Goal: Information Seeking & Learning: Learn about a topic

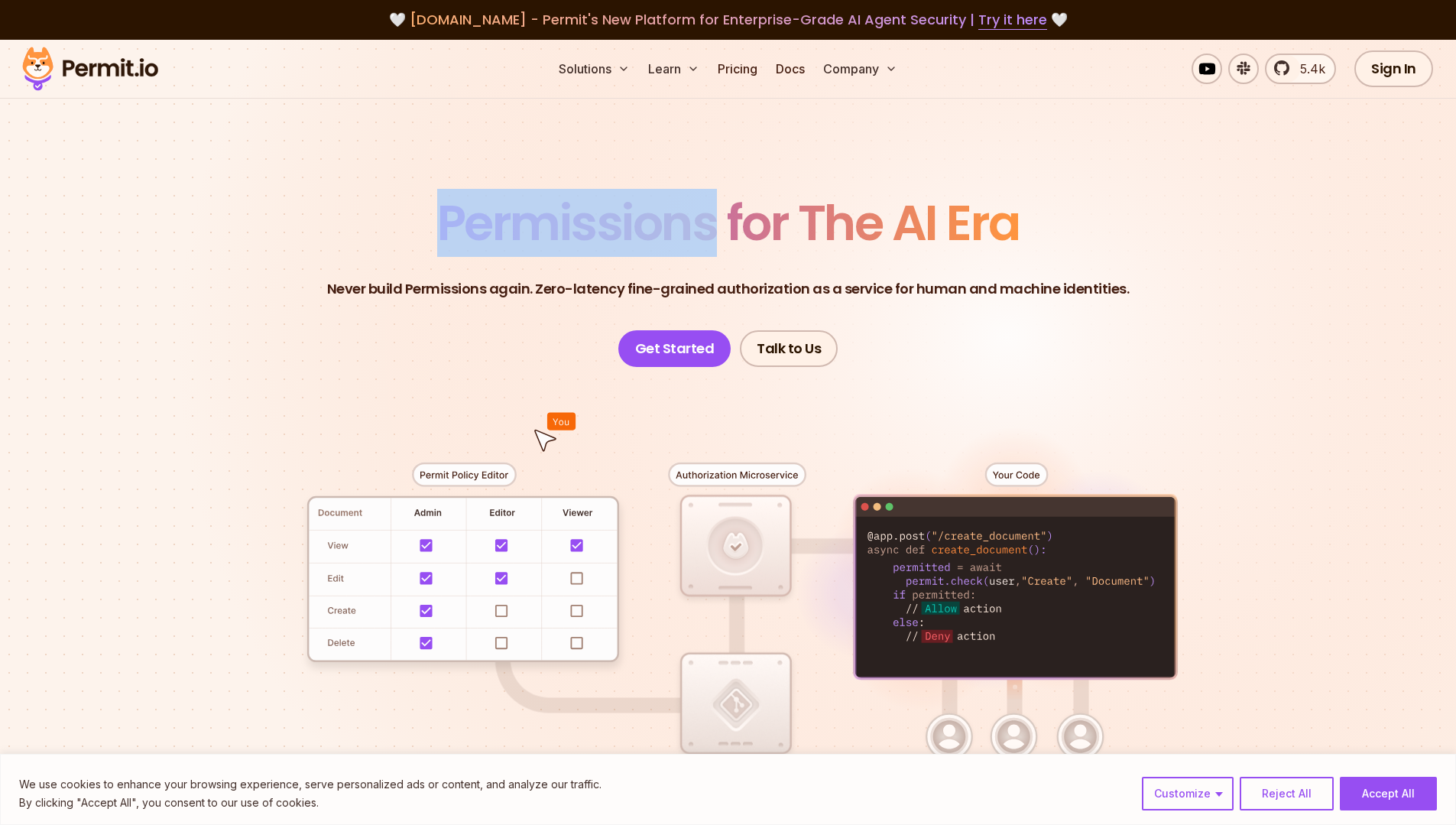
click at [638, 247] on span "Permissions for The AI Era" at bounding box center [728, 223] width 583 height 68
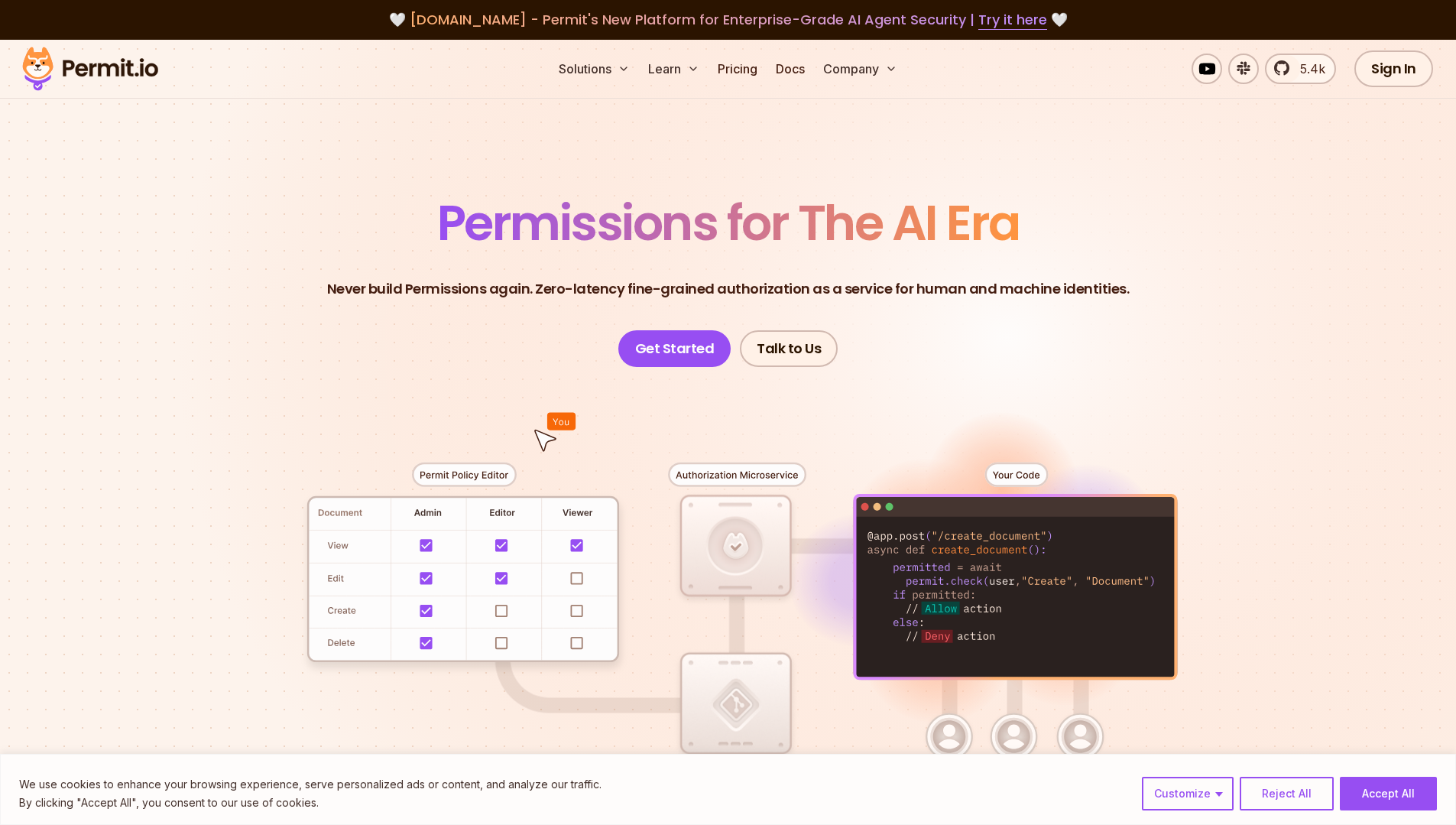
click at [916, 223] on span "Permissions for The AI Era" at bounding box center [728, 223] width 583 height 68
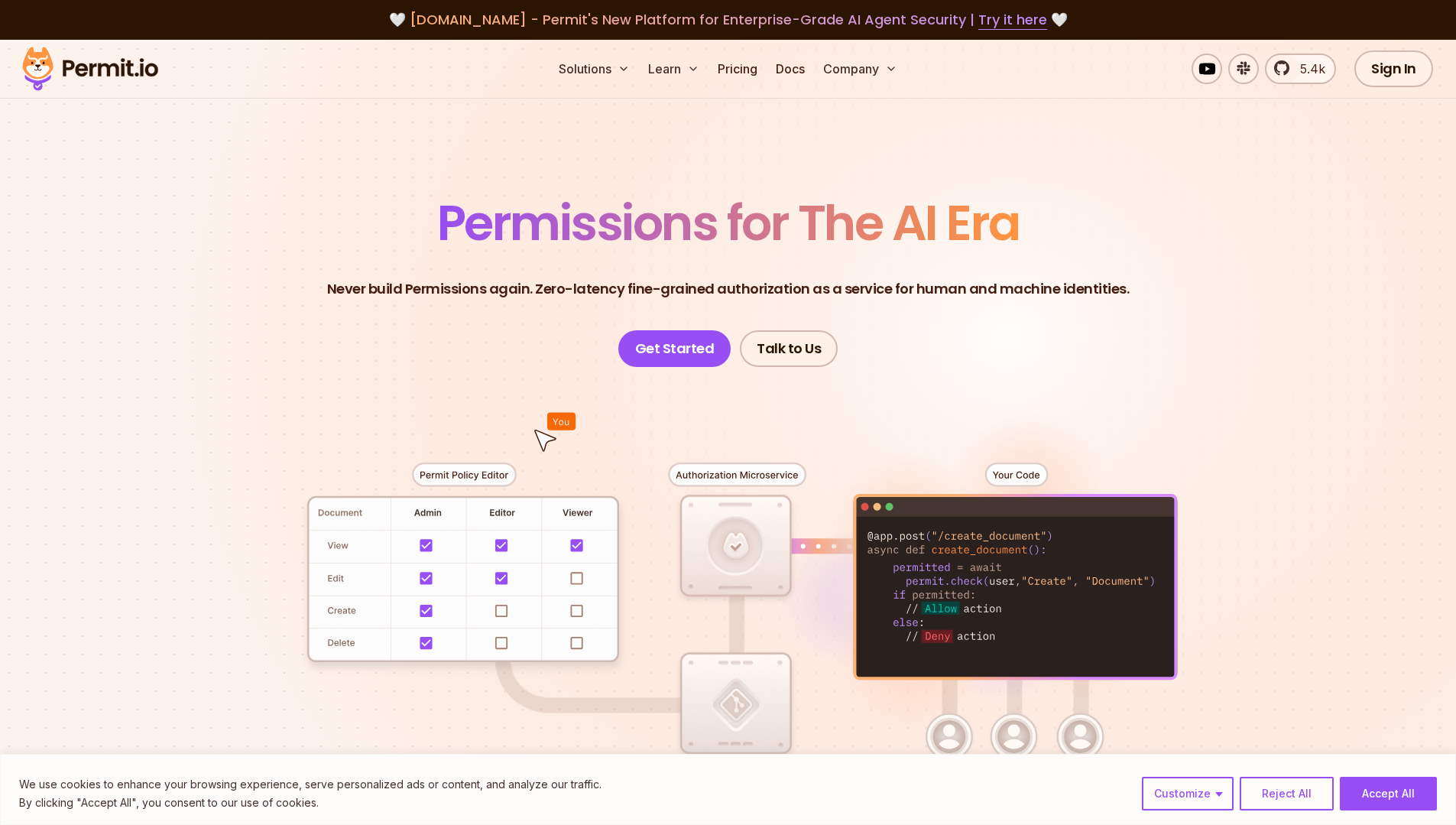
click at [989, 214] on span "Permissions for The AI Era" at bounding box center [728, 223] width 583 height 68
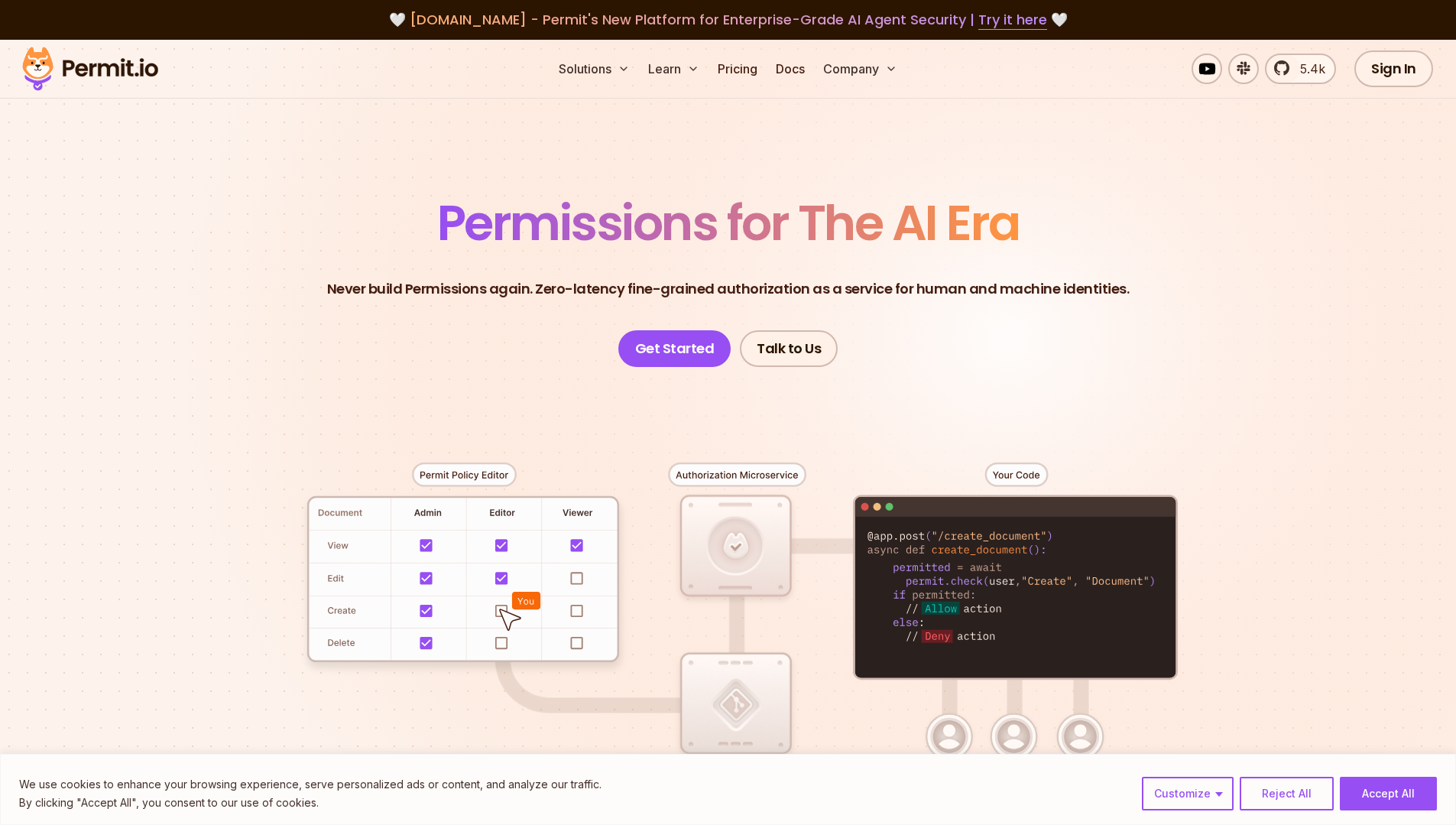
click at [736, 280] on p "Never build Permissions again. Zero-latency fine-grained authorization as a ser…" at bounding box center [728, 289] width 803 height 22
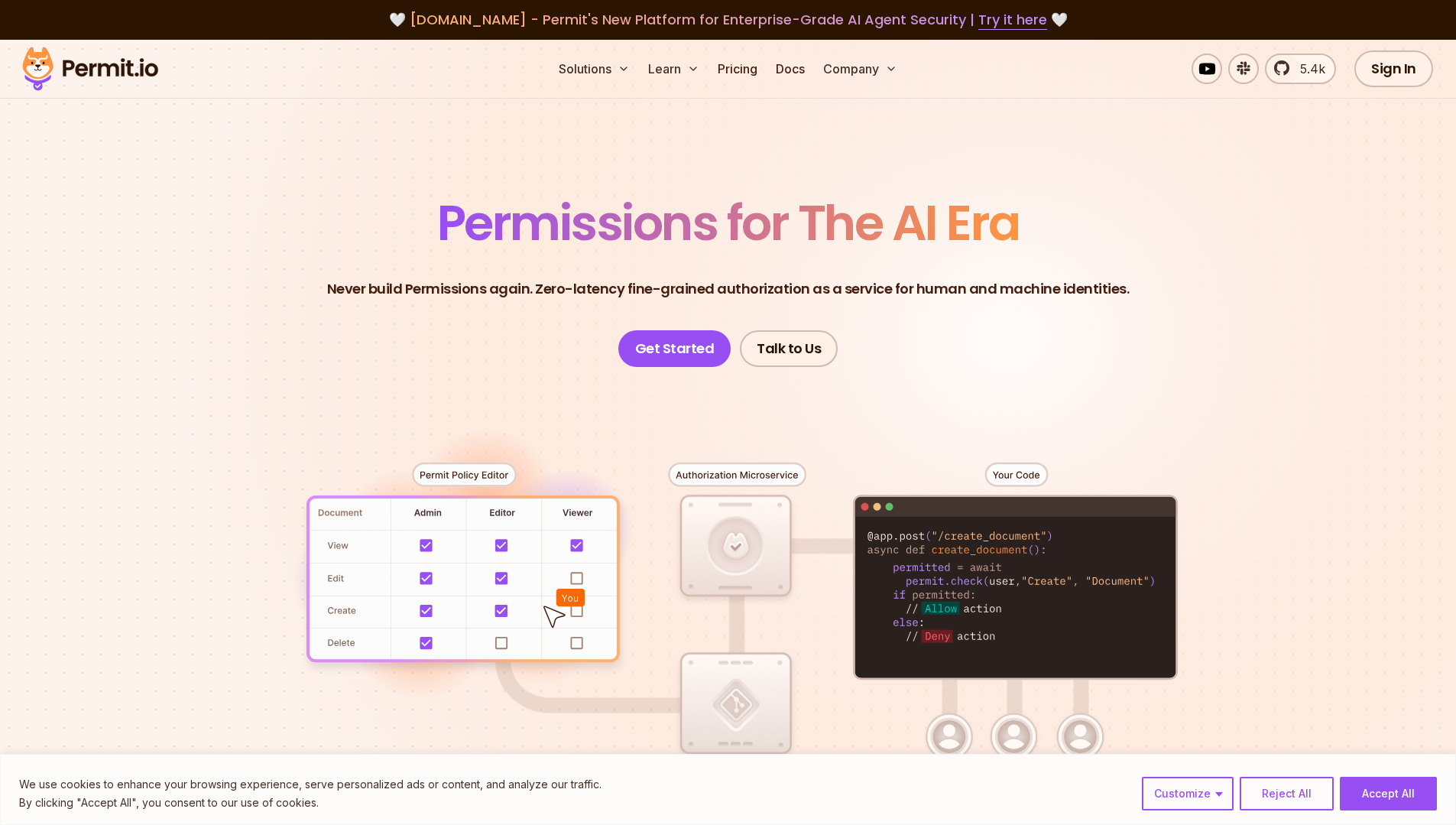
click at [880, 286] on p "Never build Permissions again. Zero-latency fine-grained authorization as a ser…" at bounding box center [728, 289] width 803 height 22
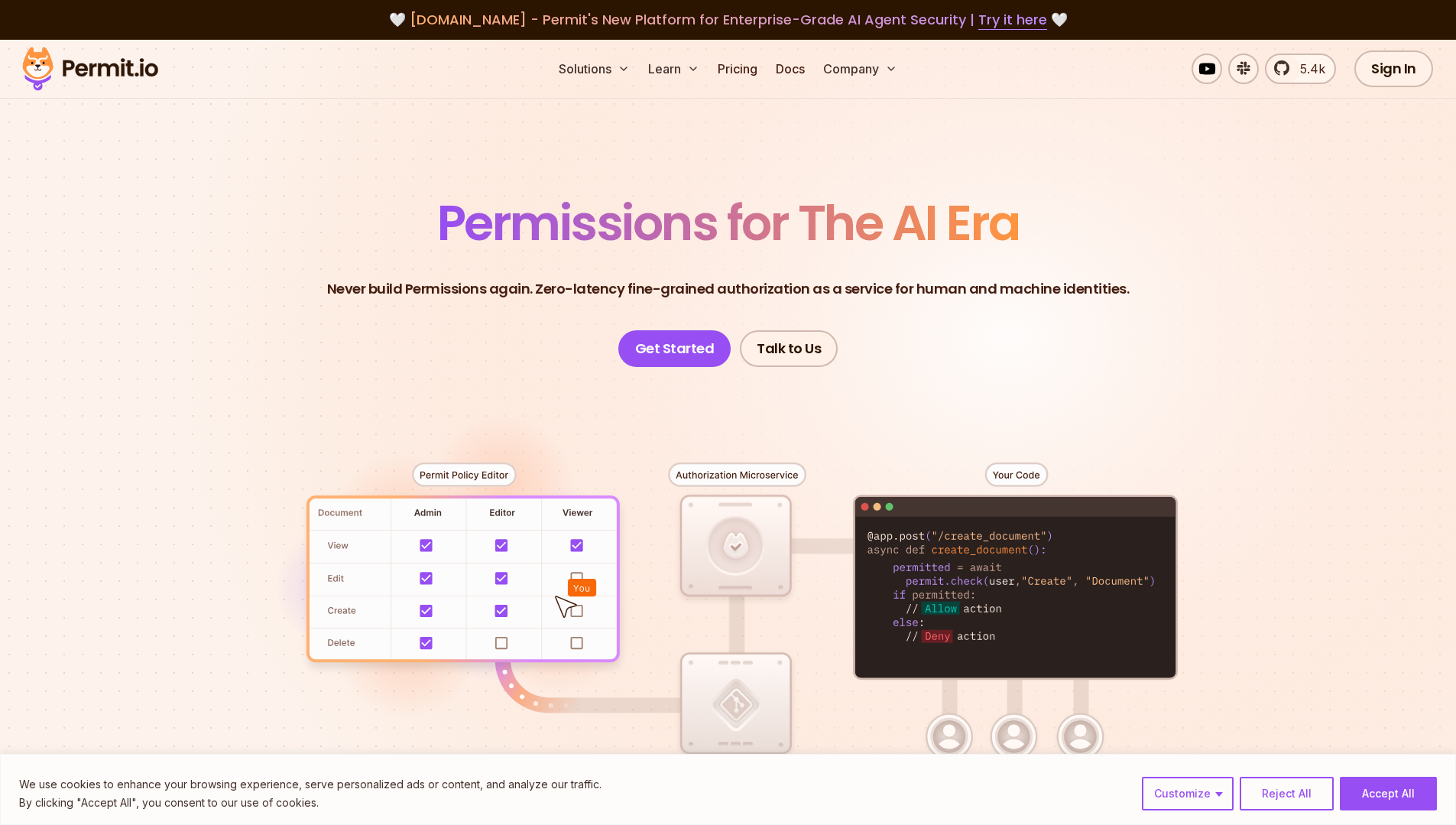
click at [952, 287] on p "Never build Permissions again. Zero-latency fine-grained authorization as a ser…" at bounding box center [728, 289] width 803 height 22
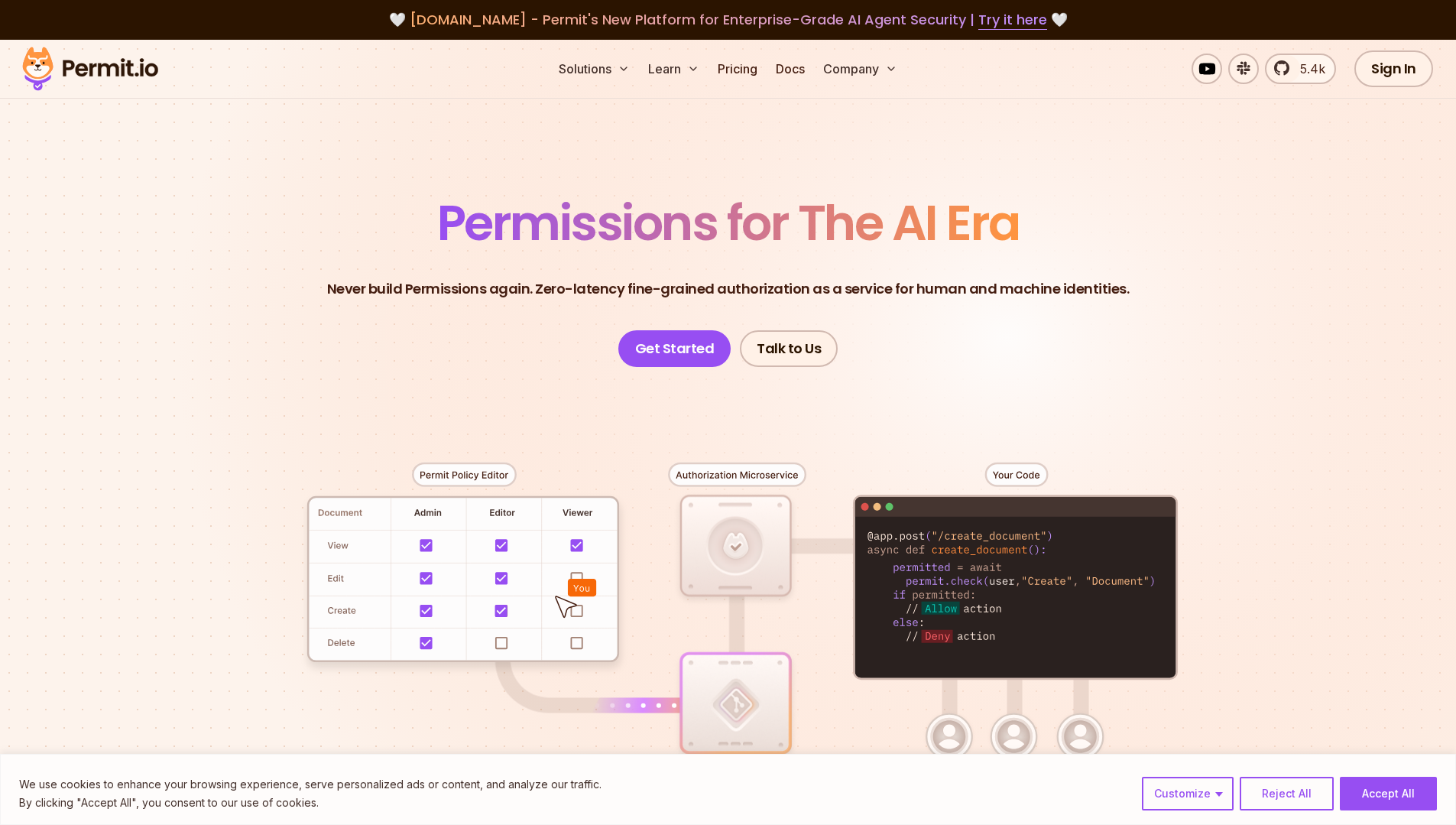
click at [1026, 287] on p "Never build Permissions again. Zero-latency fine-grained authorization as a ser…" at bounding box center [728, 289] width 803 height 22
click at [1081, 286] on p "Never build Permissions again. Zero-latency fine-grained authorization as a ser…" at bounding box center [728, 289] width 803 height 22
click at [1033, 288] on p "Never build Permissions again. Zero-latency fine-grained authorization as a ser…" at bounding box center [728, 289] width 803 height 22
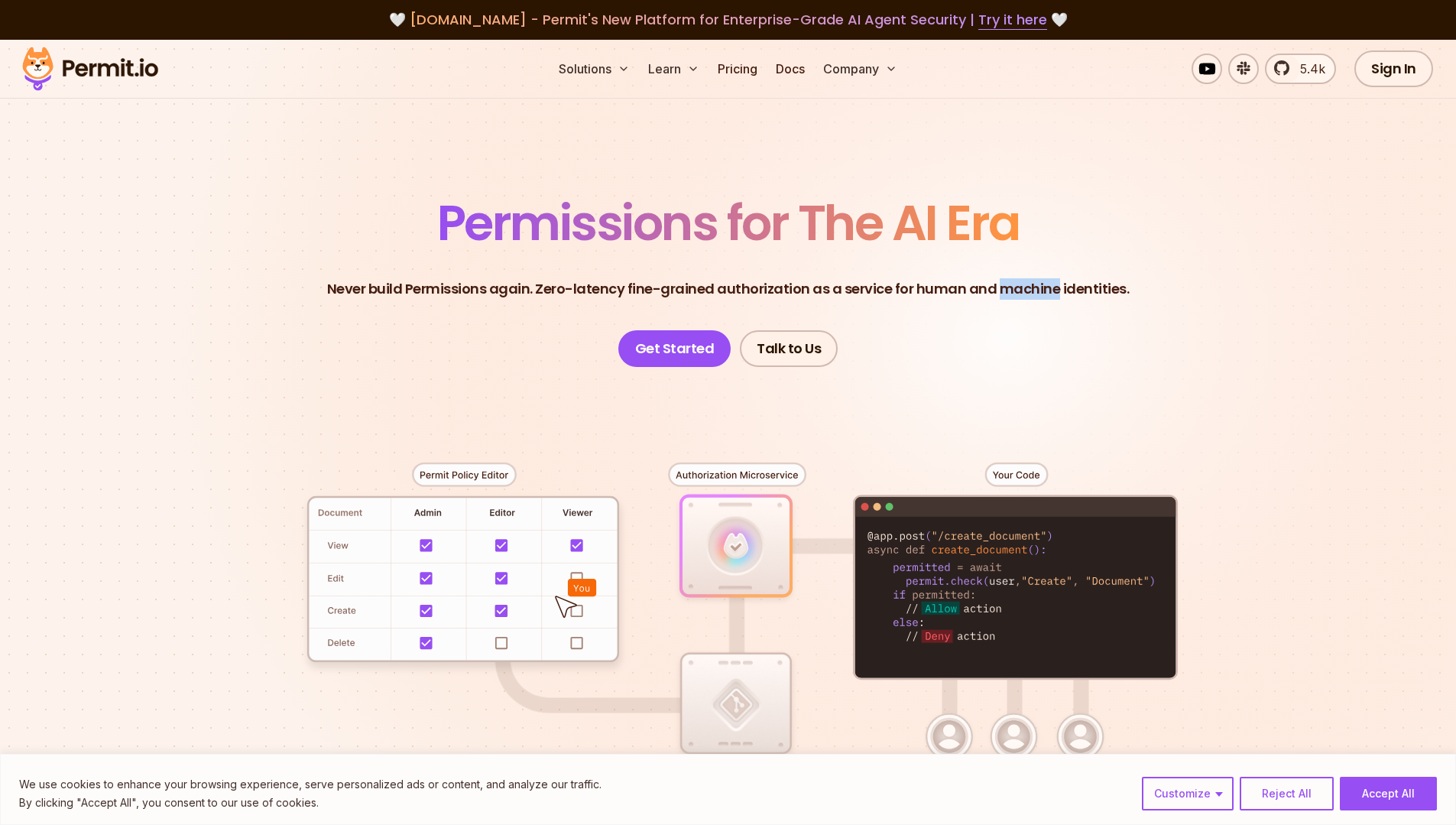
click at [1033, 288] on p "Never build Permissions again. Zero-latency fine-grained authorization as a ser…" at bounding box center [728, 289] width 803 height 22
click at [1060, 286] on p "Never build Permissions again. Zero-latency fine-grained authorization as a ser…" at bounding box center [728, 289] width 803 height 22
click at [1025, 287] on p "Never build Permissions again. Zero-latency fine-grained authorization as a ser…" at bounding box center [728, 289] width 803 height 22
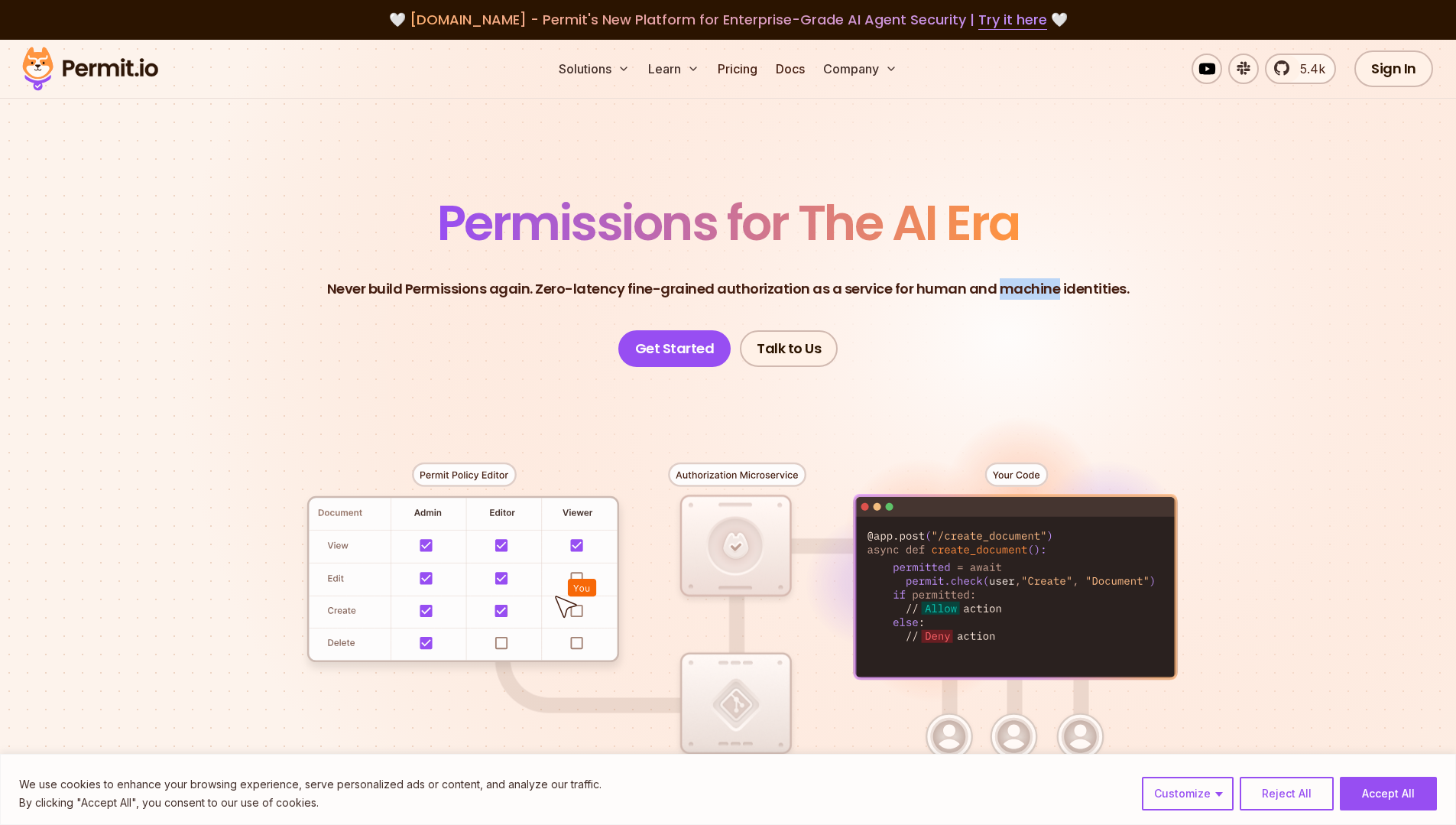
click at [1025, 287] on p "Never build Permissions again. Zero-latency fine-grained authorization as a ser…" at bounding box center [728, 289] width 803 height 22
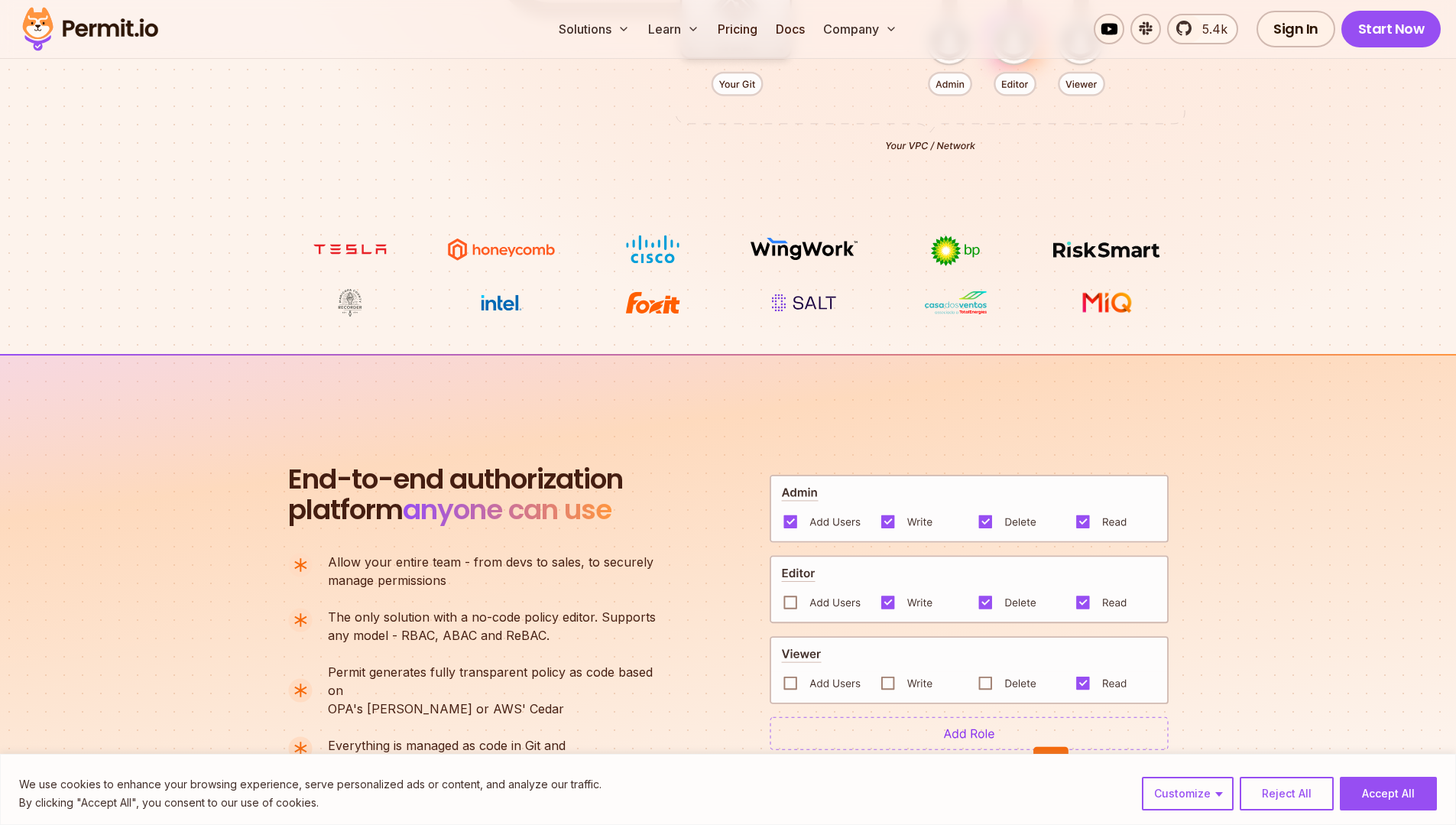
scroll to position [1010, 0]
